Goal: Task Accomplishment & Management: Manage account settings

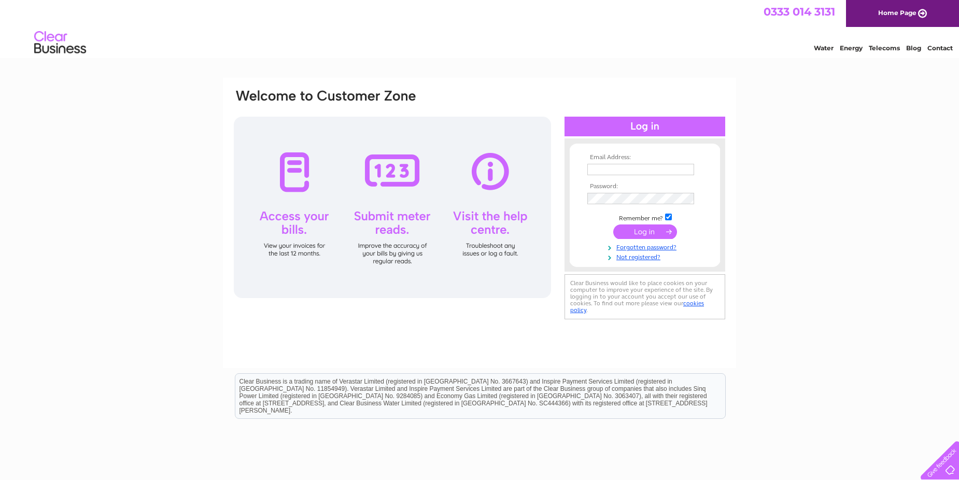
click at [636, 171] on input "text" at bounding box center [641, 169] width 107 height 11
type input "stevewgallagher@hotmail.com"
click at [642, 234] on input "submit" at bounding box center [646, 232] width 64 height 15
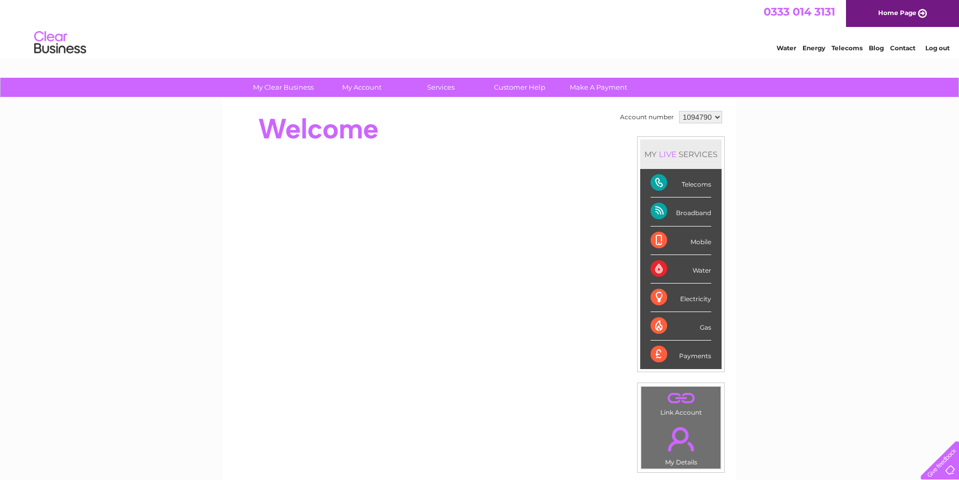
click at [658, 214] on div "Broadband" at bounding box center [681, 212] width 61 height 29
click at [848, 48] on link "Telecoms" at bounding box center [847, 48] width 31 height 8
click at [692, 214] on div "Broadband" at bounding box center [681, 212] width 61 height 29
drag, startPoint x: 692, startPoint y: 214, endPoint x: 653, endPoint y: 208, distance: 39.3
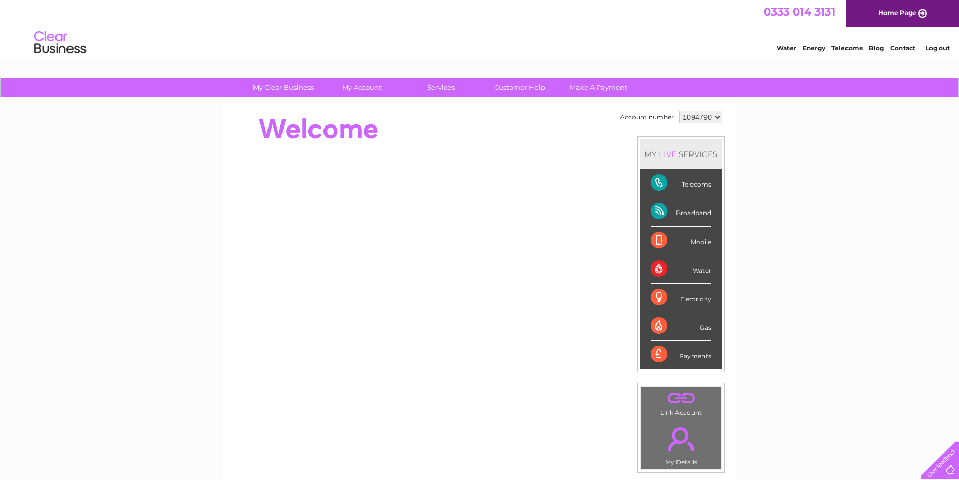
click at [653, 208] on div "Broadband" at bounding box center [681, 212] width 61 height 29
click at [654, 208] on div "Broadband" at bounding box center [681, 212] width 61 height 29
click at [654, 355] on div "Payments" at bounding box center [681, 355] width 61 height 28
click at [923, 15] on link "Home Page" at bounding box center [902, 13] width 113 height 27
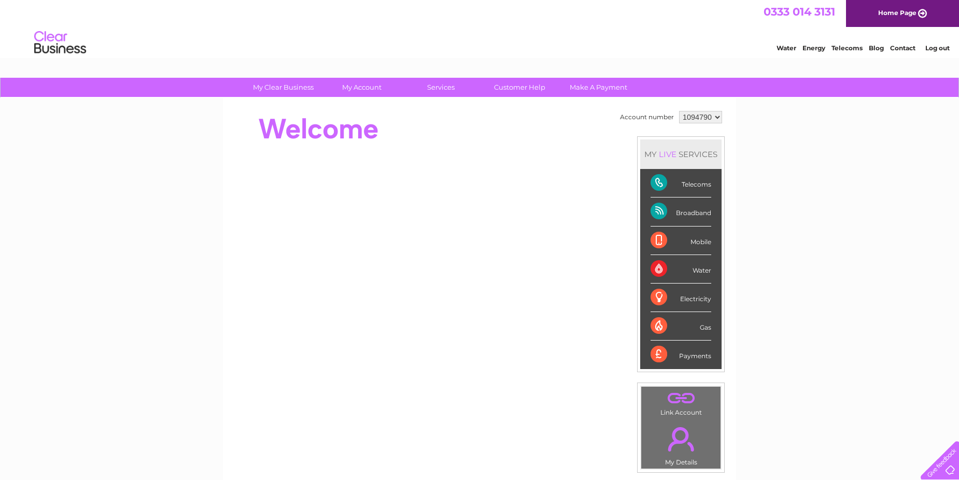
scroll to position [52, 0]
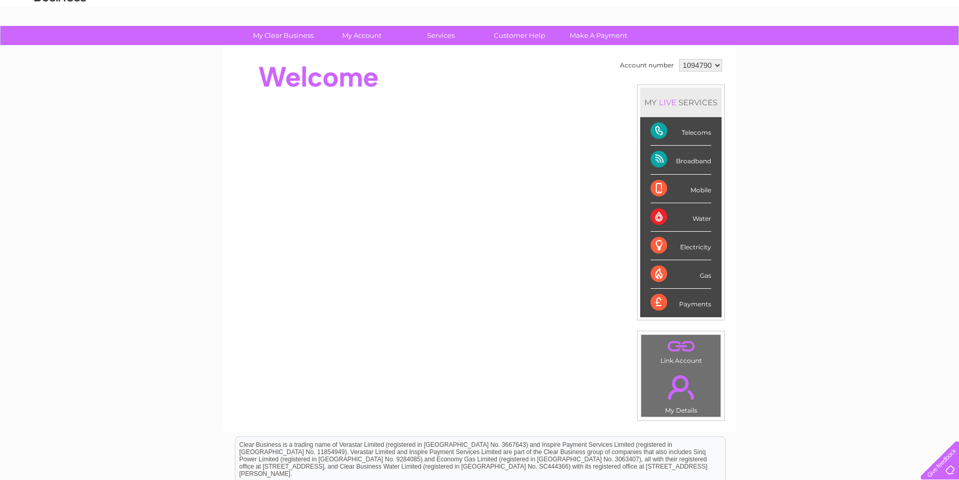
click at [674, 381] on link "." at bounding box center [681, 387] width 74 height 36
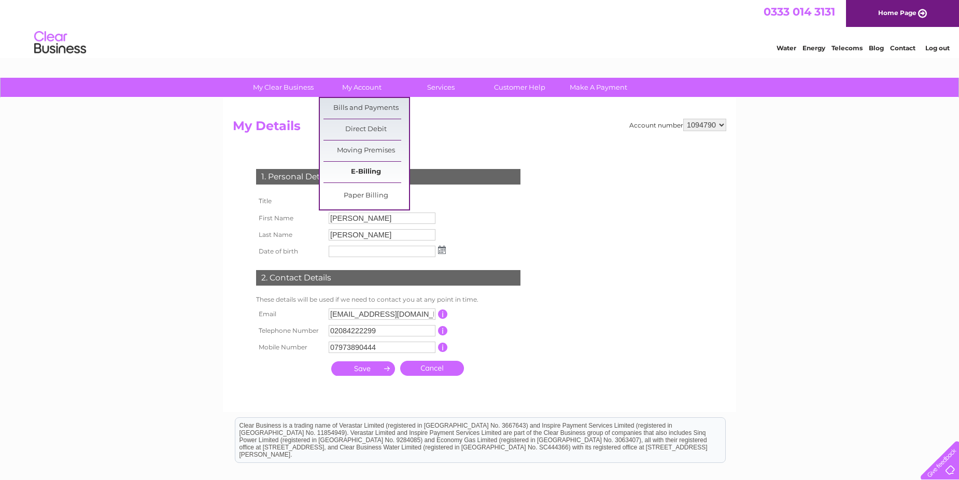
click at [363, 173] on link "E-Billing" at bounding box center [367, 172] width 86 height 21
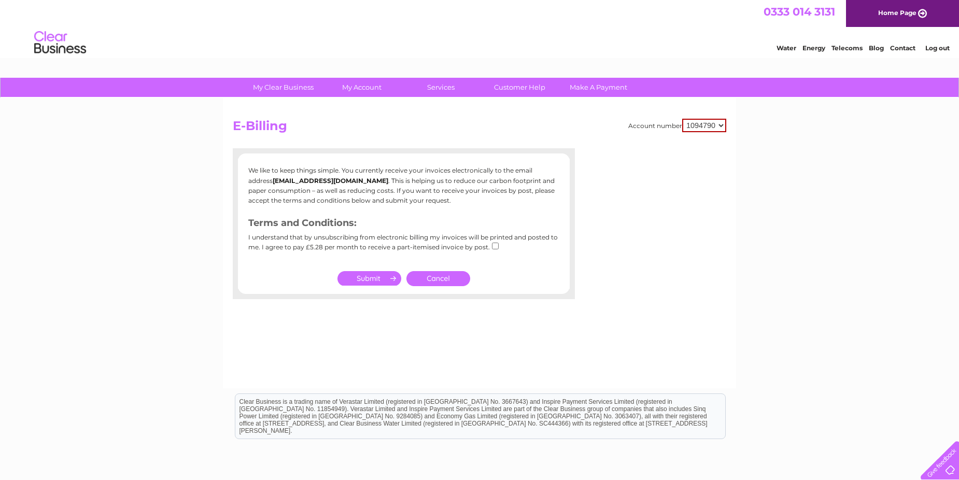
click at [448, 277] on link "Cancel" at bounding box center [439, 278] width 64 height 15
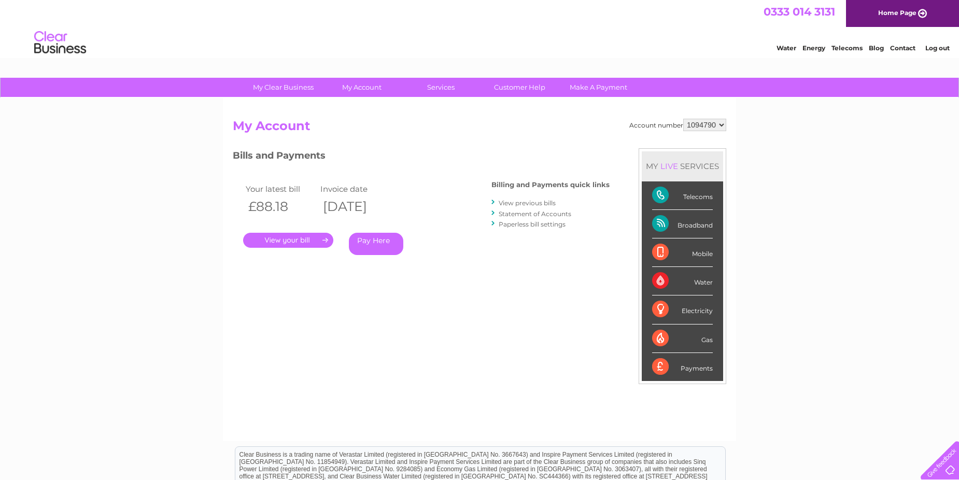
click at [271, 242] on link "." at bounding box center [288, 240] width 90 height 15
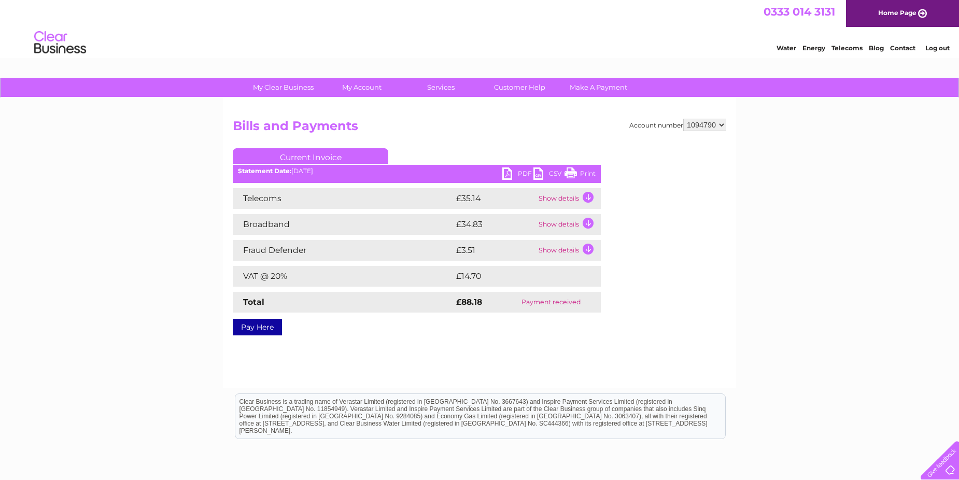
click at [507, 173] on link "PDF" at bounding box center [518, 175] width 31 height 15
